Goal: Transaction & Acquisition: Subscribe to service/newsletter

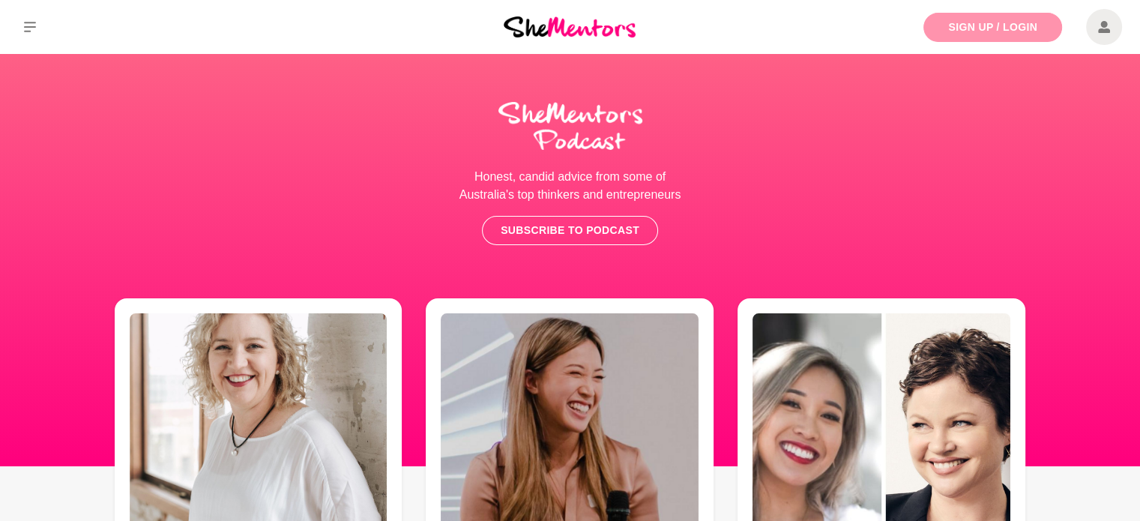
click at [1018, 20] on link "Sign Up / Login" at bounding box center [992, 27] width 139 height 29
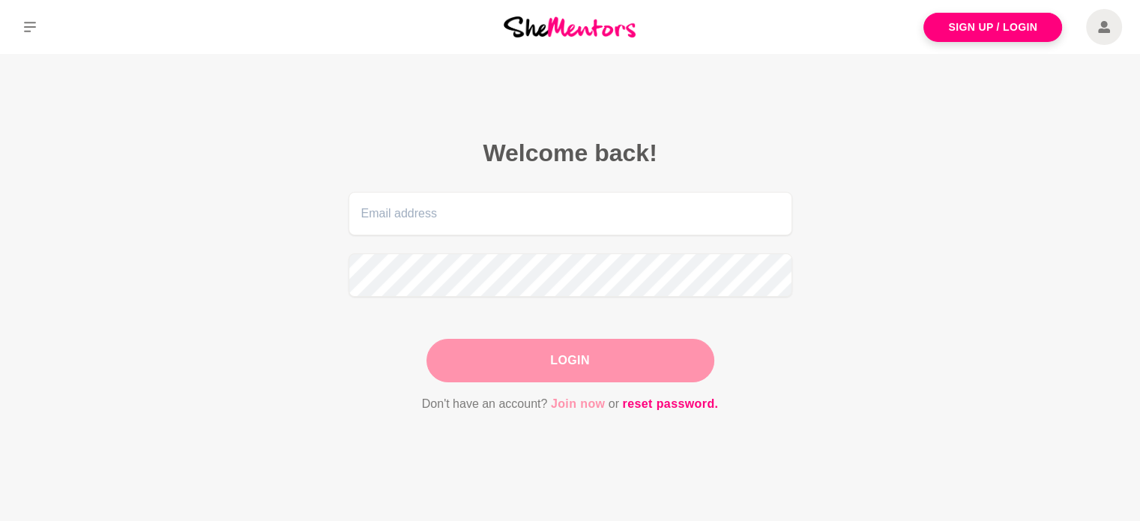
click at [587, 402] on link "Join now" at bounding box center [578, 403] width 55 height 19
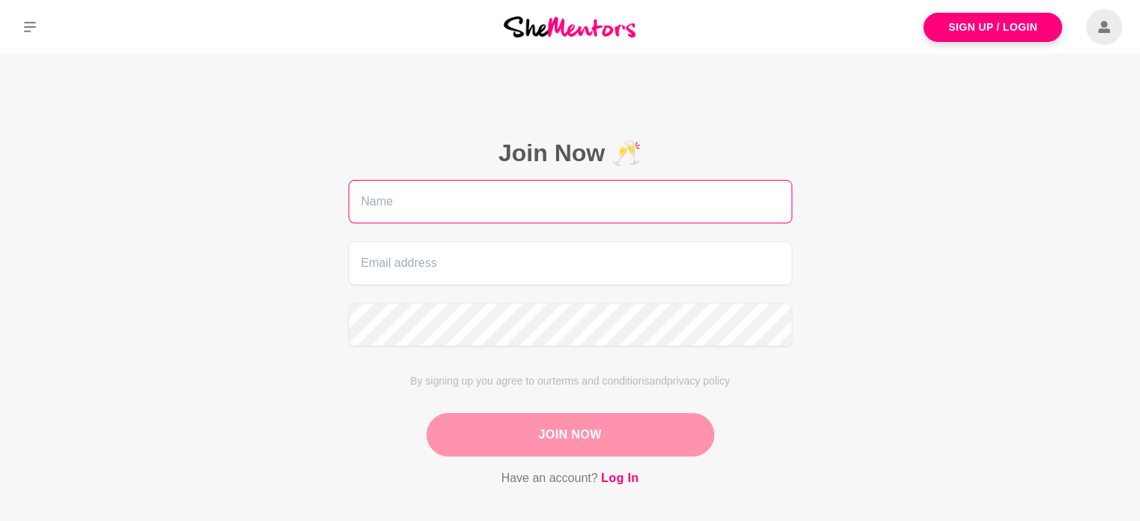
click at [617, 214] on input "text" at bounding box center [570, 201] width 444 height 43
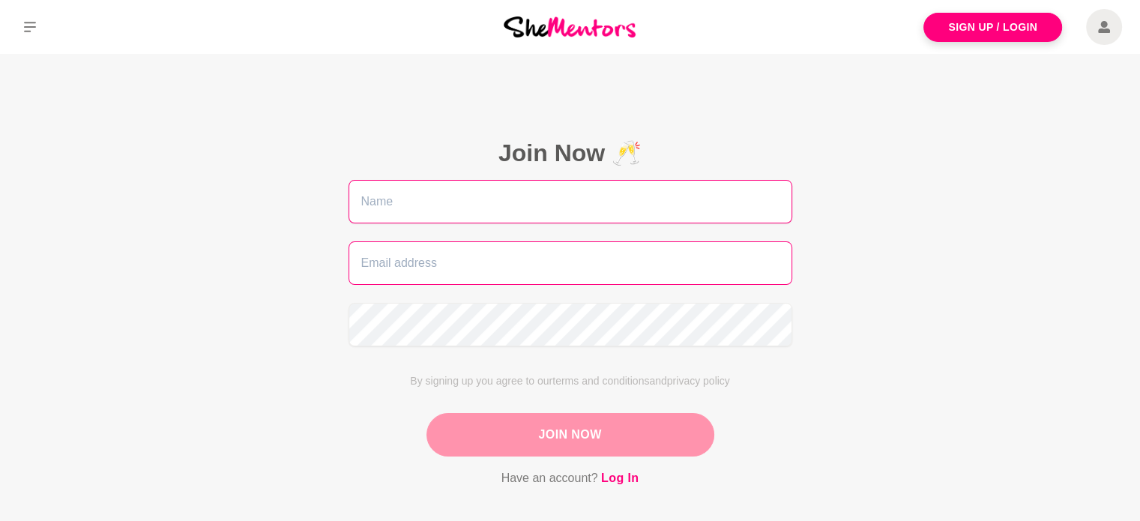
type input "Xia"
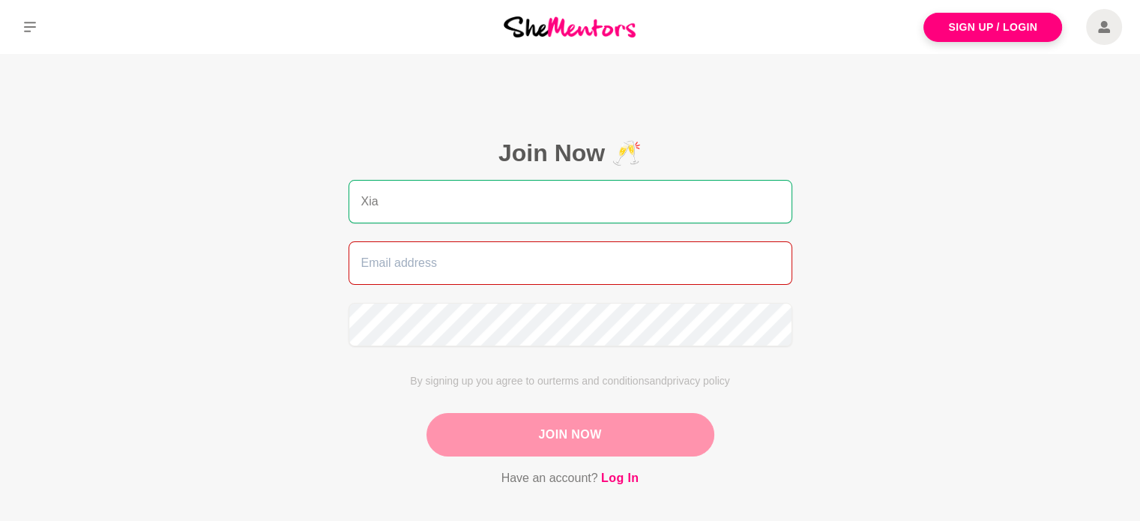
click at [513, 272] on input "email" at bounding box center [570, 262] width 444 height 43
type input "[EMAIL_ADDRESS][DOMAIN_NAME]"
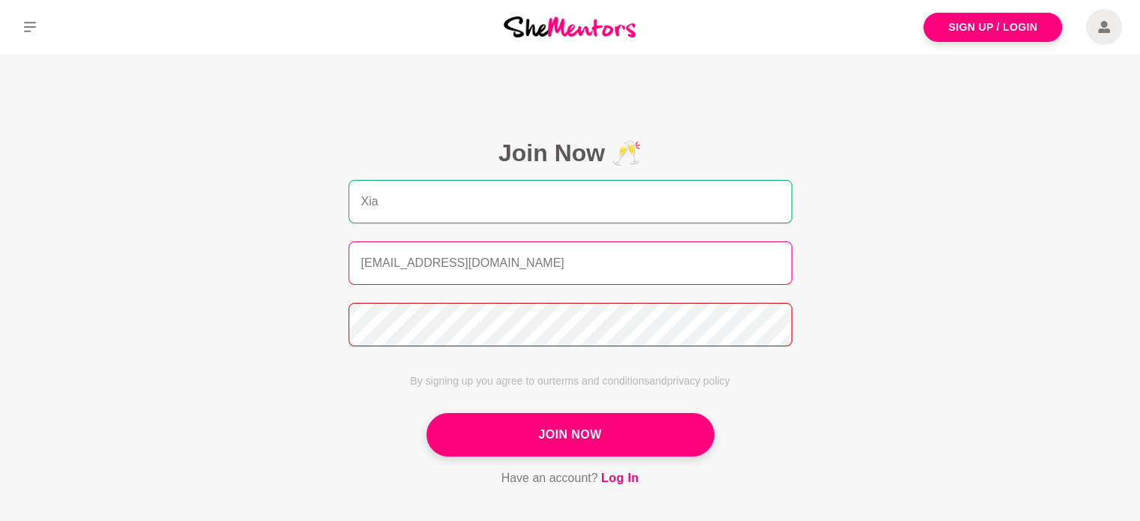
click at [426, 413] on button "Join Now" at bounding box center [570, 434] width 288 height 43
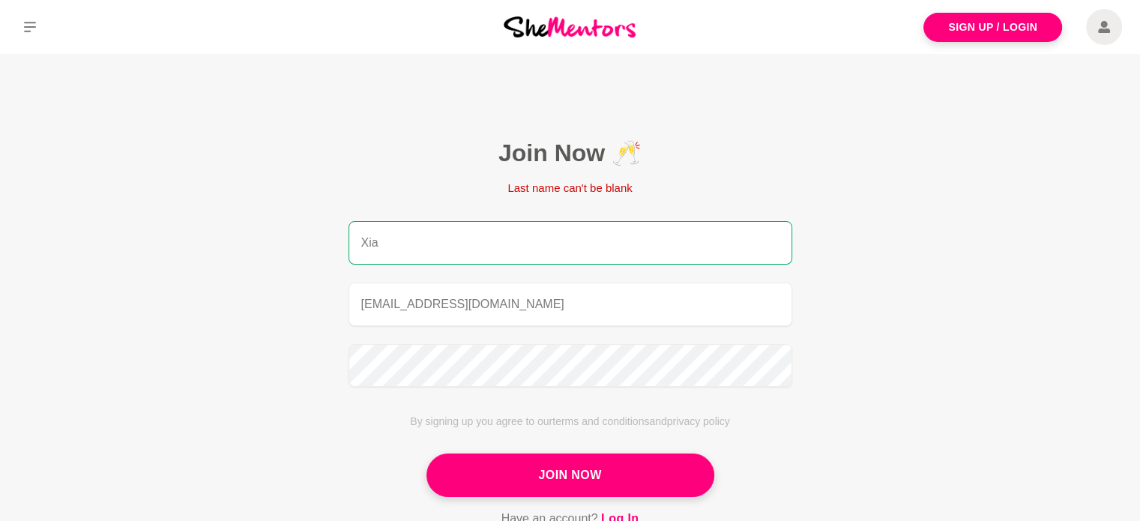
click at [541, 237] on input "Xia" at bounding box center [570, 242] width 444 height 43
drag, startPoint x: 447, startPoint y: 242, endPoint x: 273, endPoint y: 246, distance: 173.9
click at [273, 246] on main "Join Now 🥂 Last name can't be blank [PERSON_NAME] [PERSON_NAME][EMAIL_ADDRESS][…" at bounding box center [570, 351] width 1140 height 594
type input "Xia"
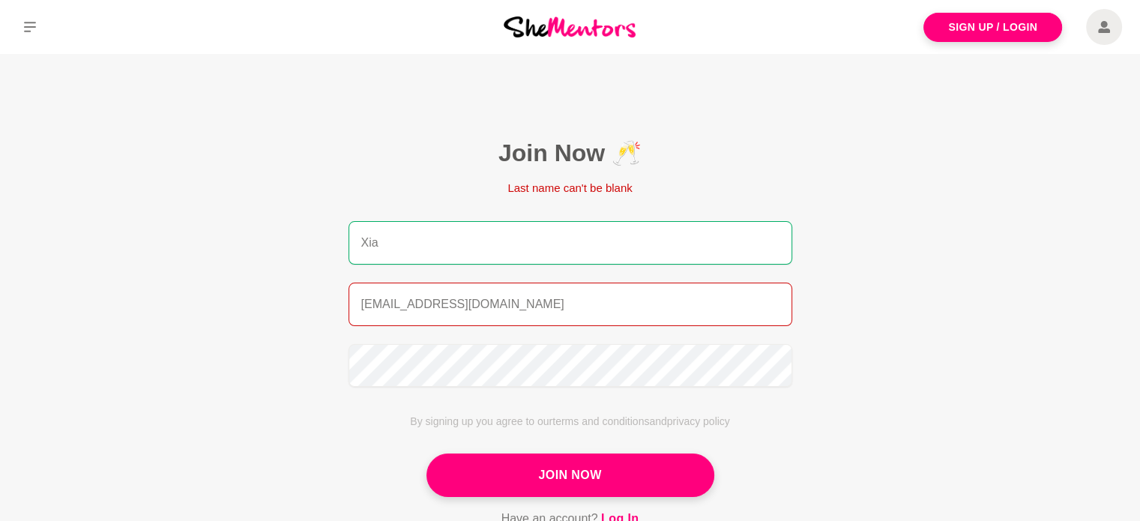
click at [561, 294] on input "[EMAIL_ADDRESS][DOMAIN_NAME]" at bounding box center [570, 304] width 444 height 43
drag, startPoint x: 570, startPoint y: 294, endPoint x: 183, endPoint y: 293, distance: 386.7
click at [183, 293] on main "Join Now 🥂 Last name can't be blank [PERSON_NAME] [PERSON_NAME][EMAIL_ADDRESS][…" at bounding box center [570, 351] width 1140 height 594
type input "[EMAIL_ADDRESS][DOMAIN_NAME]"
click at [426, 453] on button "Join Now" at bounding box center [570, 474] width 288 height 43
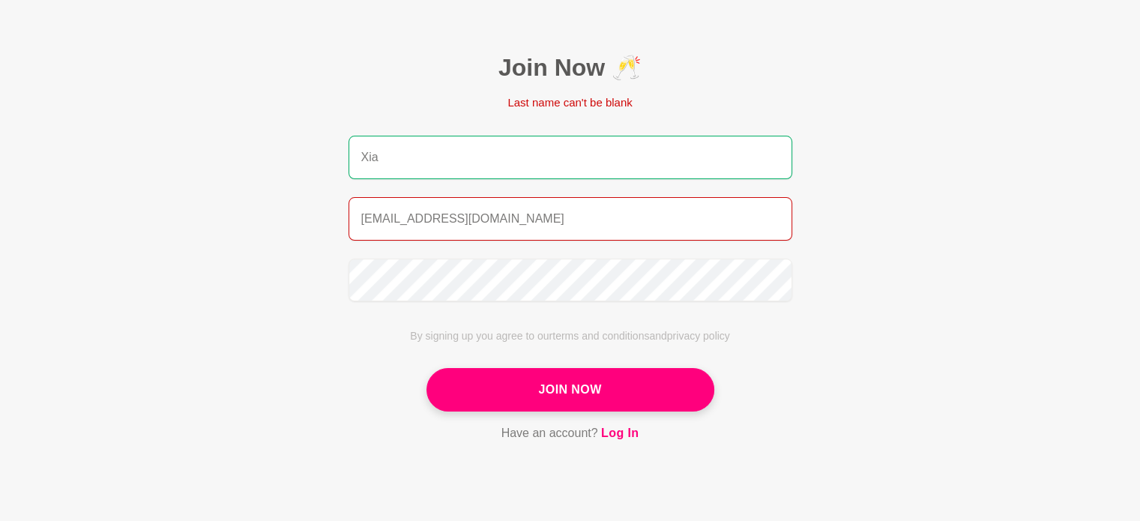
scroll to position [150, 0]
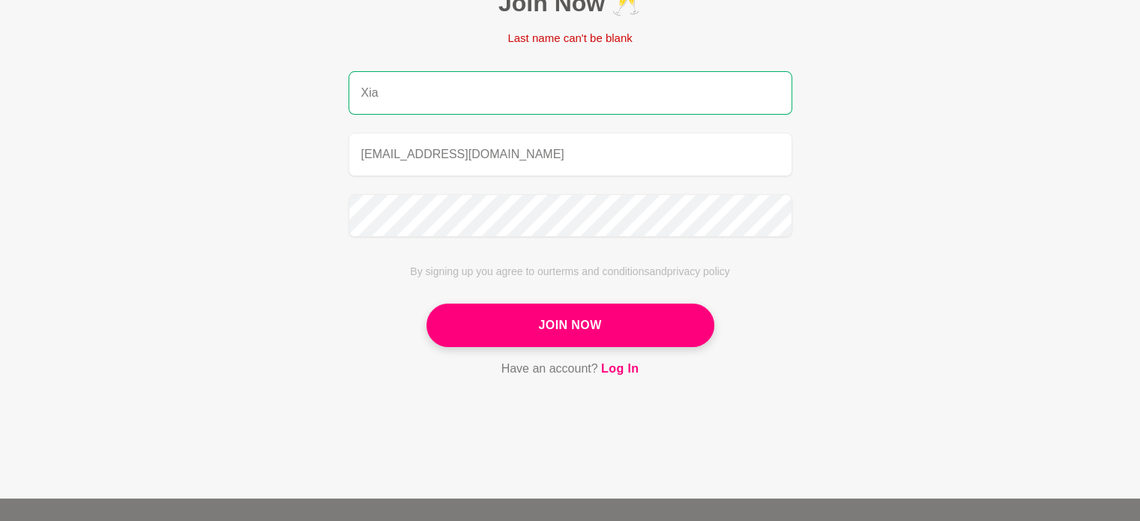
click at [477, 98] on input "Xia" at bounding box center [570, 92] width 444 height 43
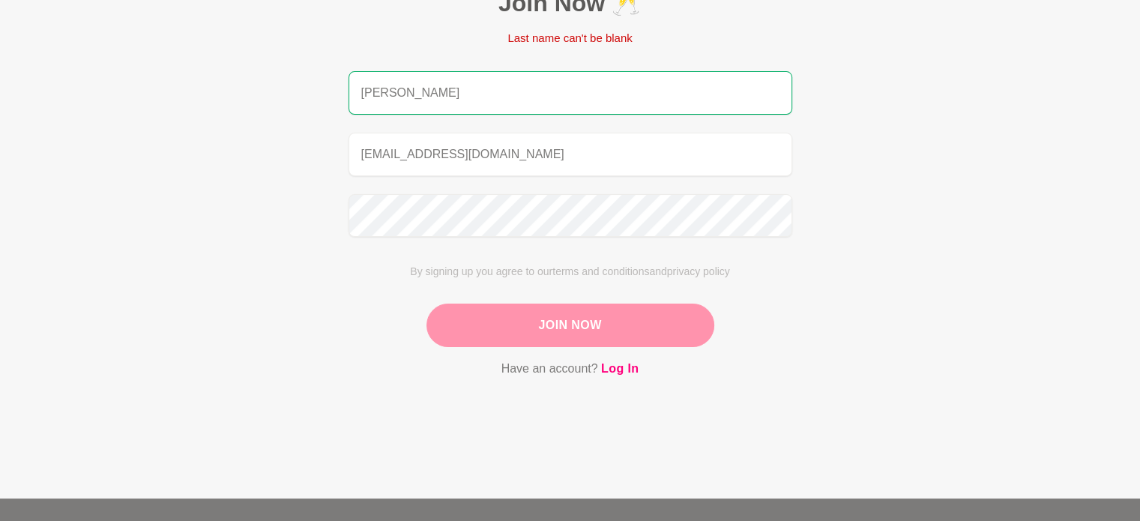
type input "[PERSON_NAME]"
click at [662, 333] on button "Join Now" at bounding box center [570, 324] width 288 height 43
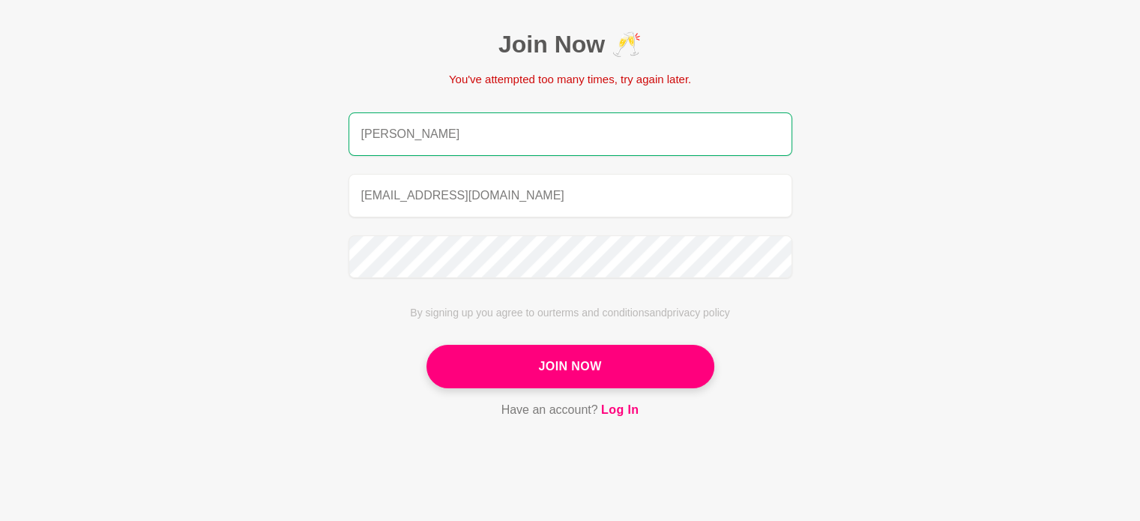
scroll to position [75, 0]
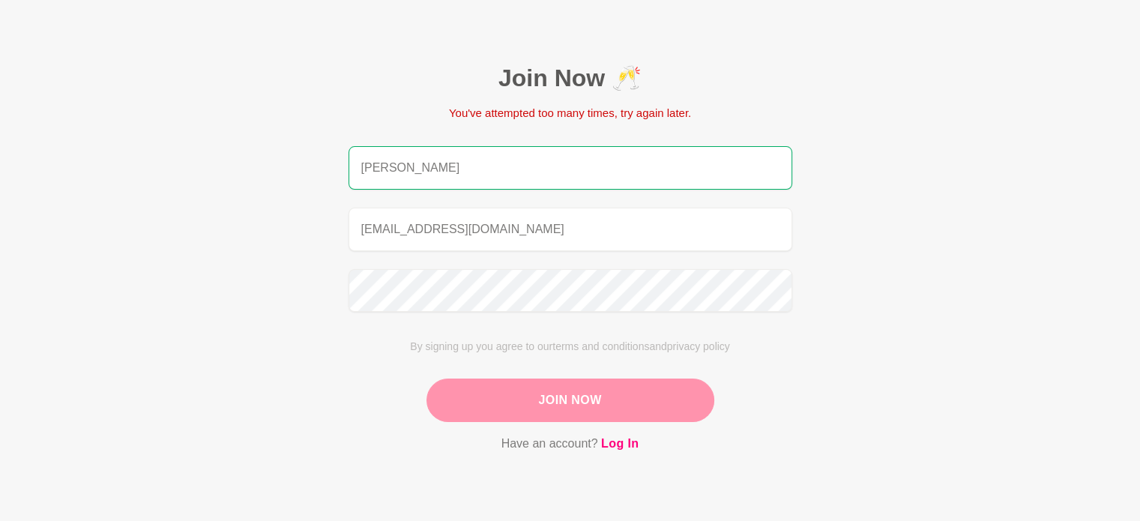
click at [588, 404] on button "Join Now" at bounding box center [570, 399] width 288 height 43
click at [587, 403] on button "Join Now" at bounding box center [570, 399] width 288 height 43
